Goal: Information Seeking & Learning: Obtain resource

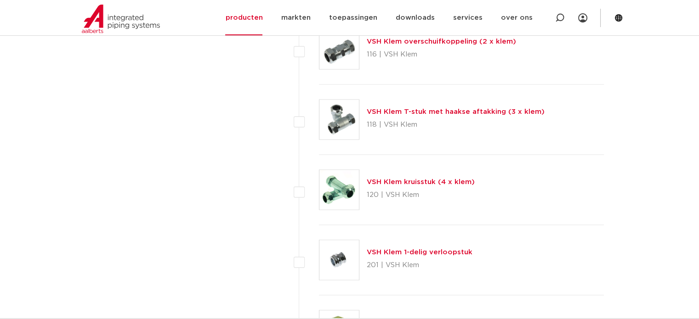
scroll to position [1452, 0]
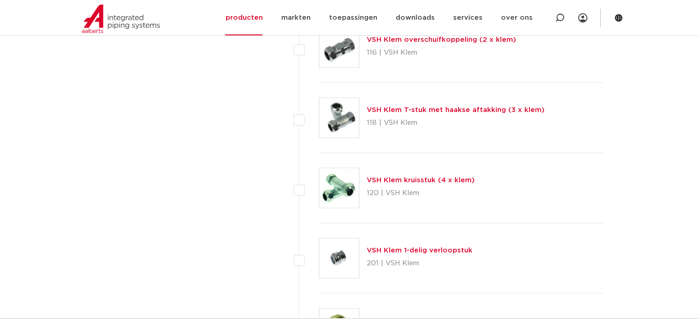
click at [336, 116] on img at bounding box center [339, 118] width 40 height 40
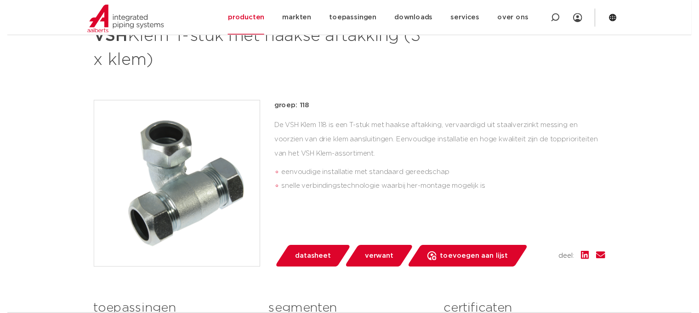
scroll to position [184, 0]
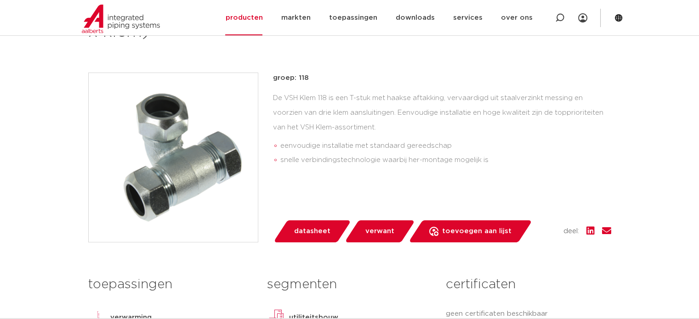
click at [307, 227] on span "datasheet" at bounding box center [312, 231] width 36 height 15
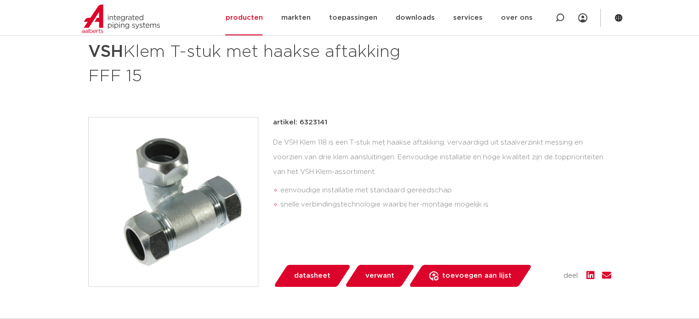
scroll to position [144, 0]
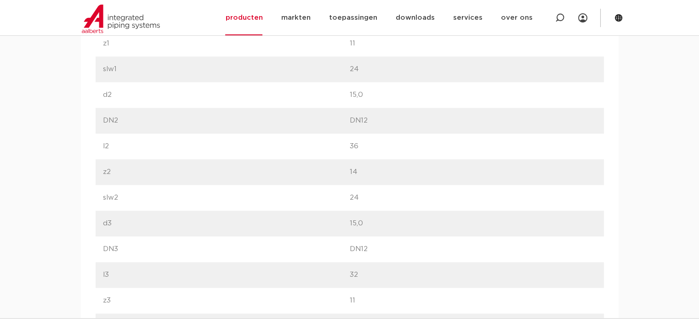
scroll to position [714, 0]
